Goal: Task Accomplishment & Management: Complete application form

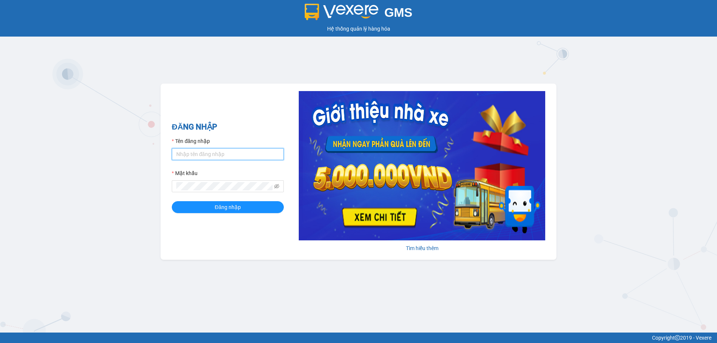
click at [237, 158] on input "Tên đăng nhập" at bounding box center [228, 154] width 112 height 12
type input "kimngan.binhtam"
click at [211, 207] on button "Đăng nhập" at bounding box center [228, 207] width 112 height 12
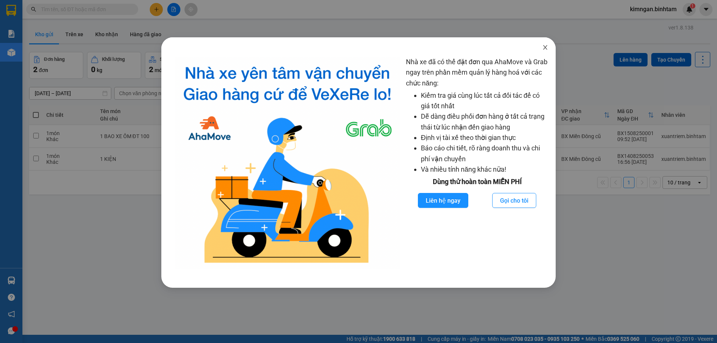
click at [548, 49] on icon "close" at bounding box center [545, 47] width 6 height 6
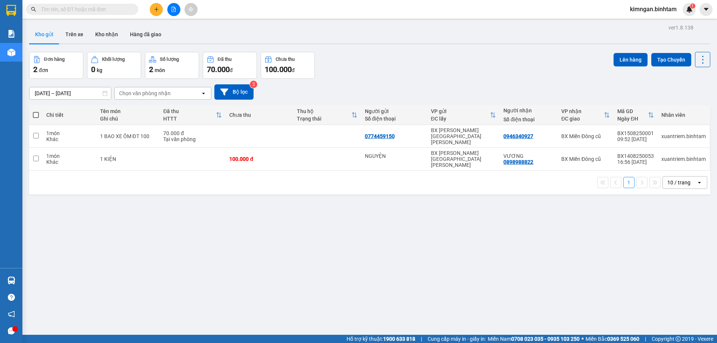
click at [157, 11] on icon "plus" at bounding box center [156, 9] width 5 height 5
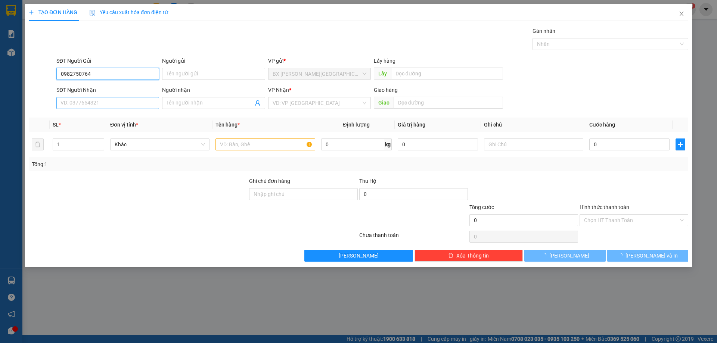
type input "0982750764"
click at [115, 106] on input "SĐT Người Nhận" at bounding box center [107, 103] width 103 height 12
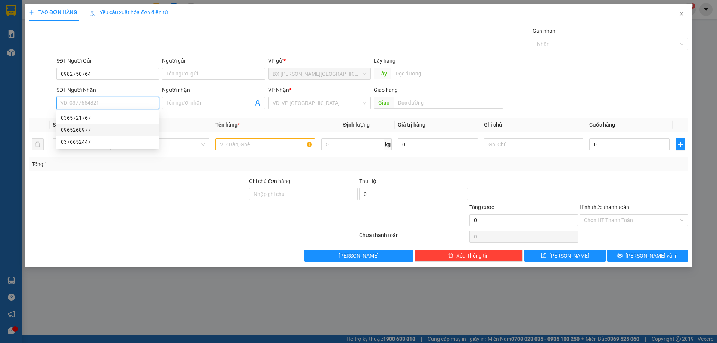
click at [103, 127] on div "0965268977" at bounding box center [108, 130] width 94 height 8
type input "0965268977"
type input "HUẾ"
type input "1.250.000"
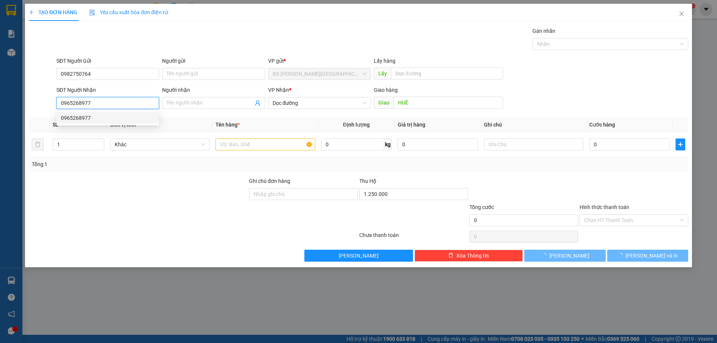
type input "100.000"
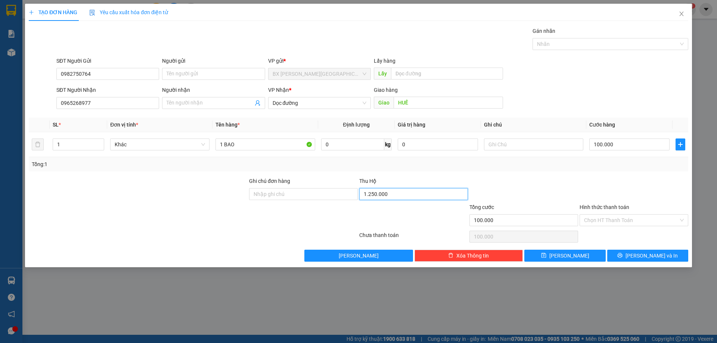
click at [374, 194] on input "1.250.000" at bounding box center [413, 194] width 109 height 12
type input "112.000"
click at [606, 139] on input "100.000" at bounding box center [629, 145] width 80 height 12
type input "0"
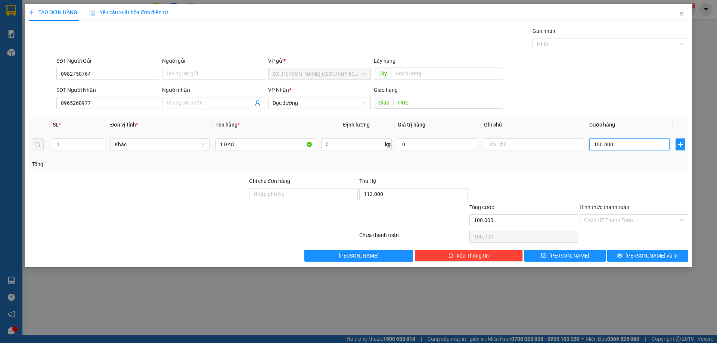
type input "0"
type input "8"
type input "08"
type input "80"
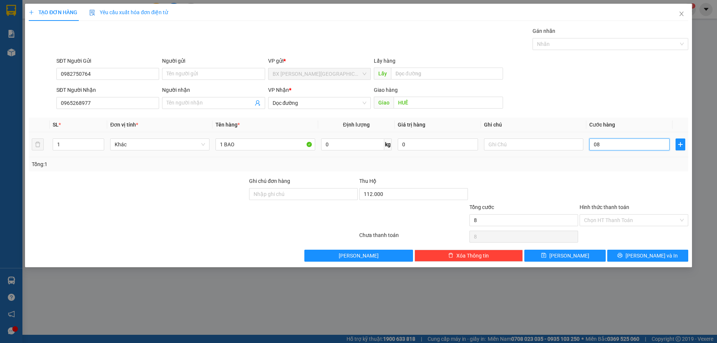
type input "80"
type input "080"
type input "800"
type input "0.800"
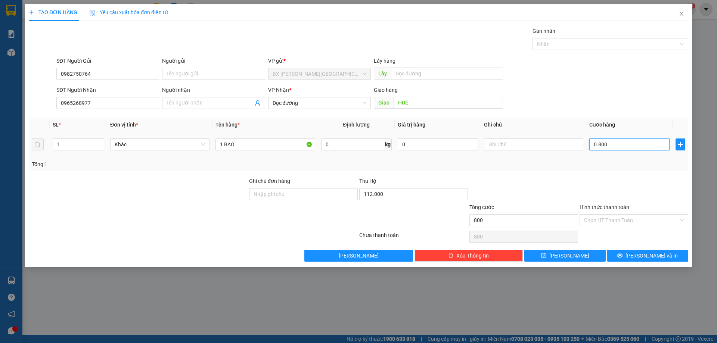
type input "8.000"
type input "08.000"
type input "80.000"
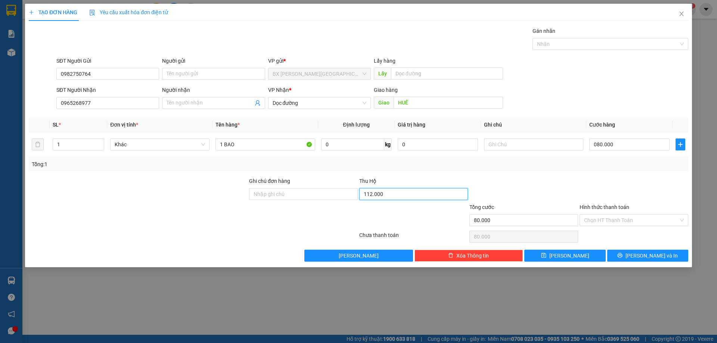
type input "80.000"
click at [381, 194] on input "112.000" at bounding box center [413, 194] width 109 height 12
type input "1.120.000"
click at [643, 252] on span "[PERSON_NAME] và In" at bounding box center [652, 256] width 52 height 8
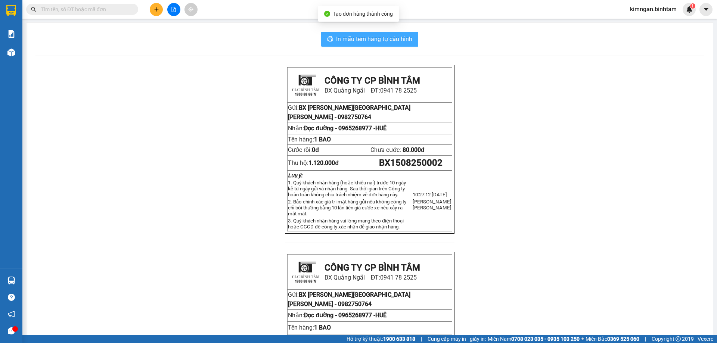
click at [378, 40] on span "In mẫu tem hàng tự cấu hình" at bounding box center [374, 38] width 76 height 9
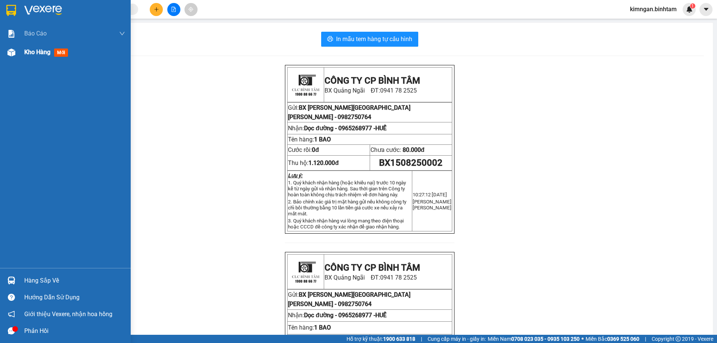
click at [42, 56] on span "Kho hàng" at bounding box center [37, 52] width 26 height 7
